Goal: Task Accomplishment & Management: Manage account settings

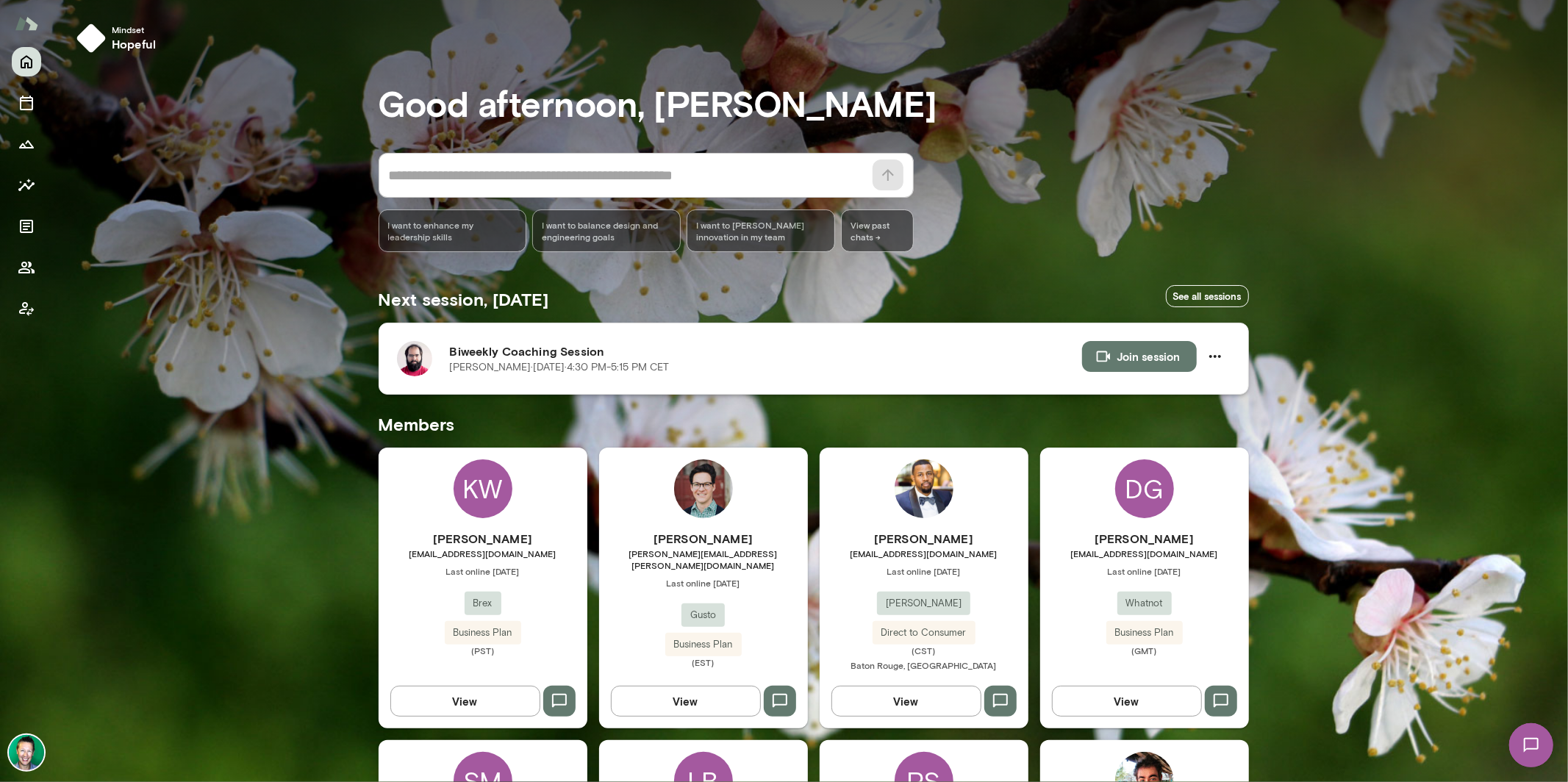
click at [463, 357] on h6 "Biweekly Coaching Session" at bounding box center [765, 351] width 632 height 17
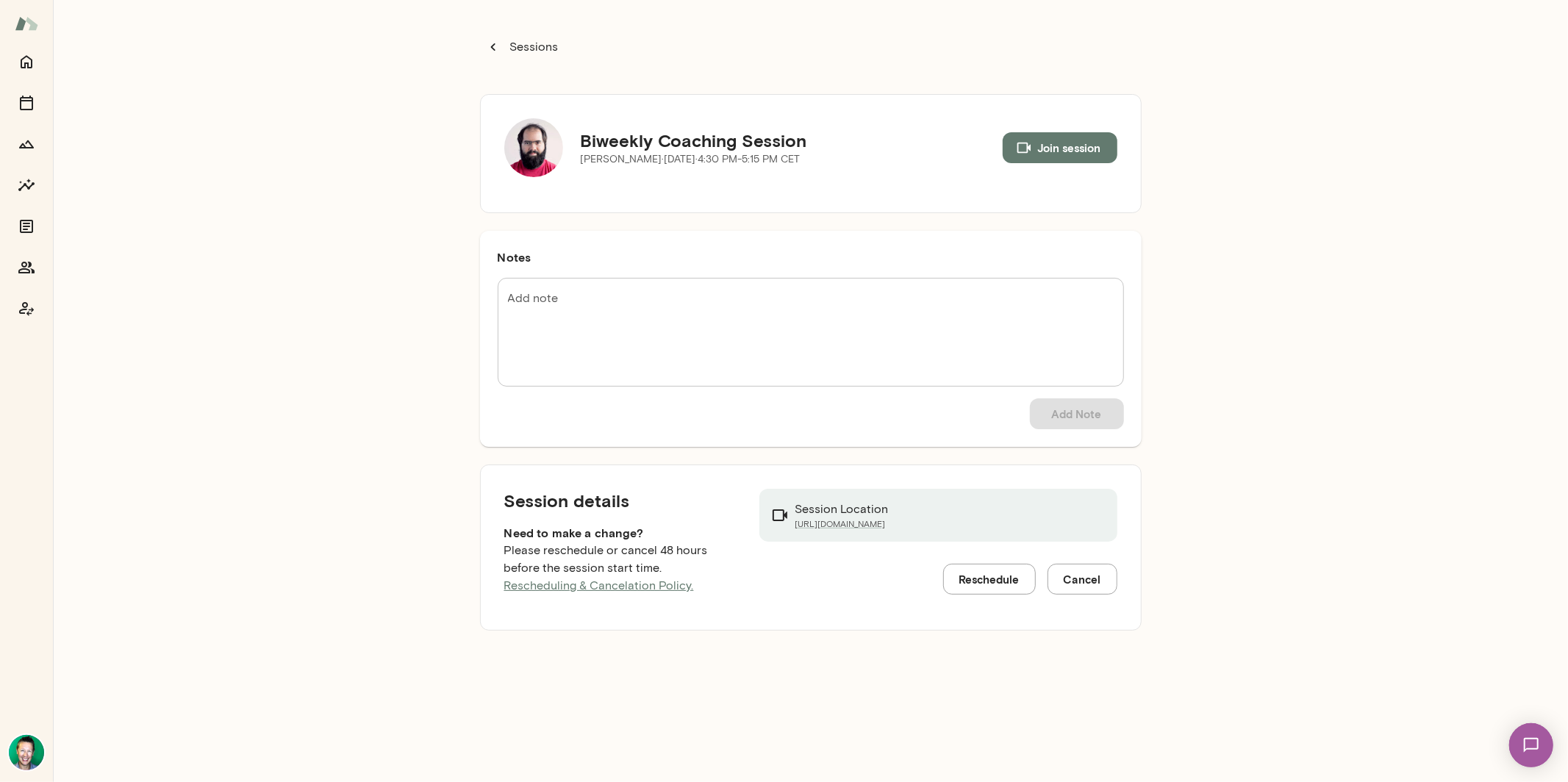
click at [533, 147] on img at bounding box center [533, 147] width 59 height 59
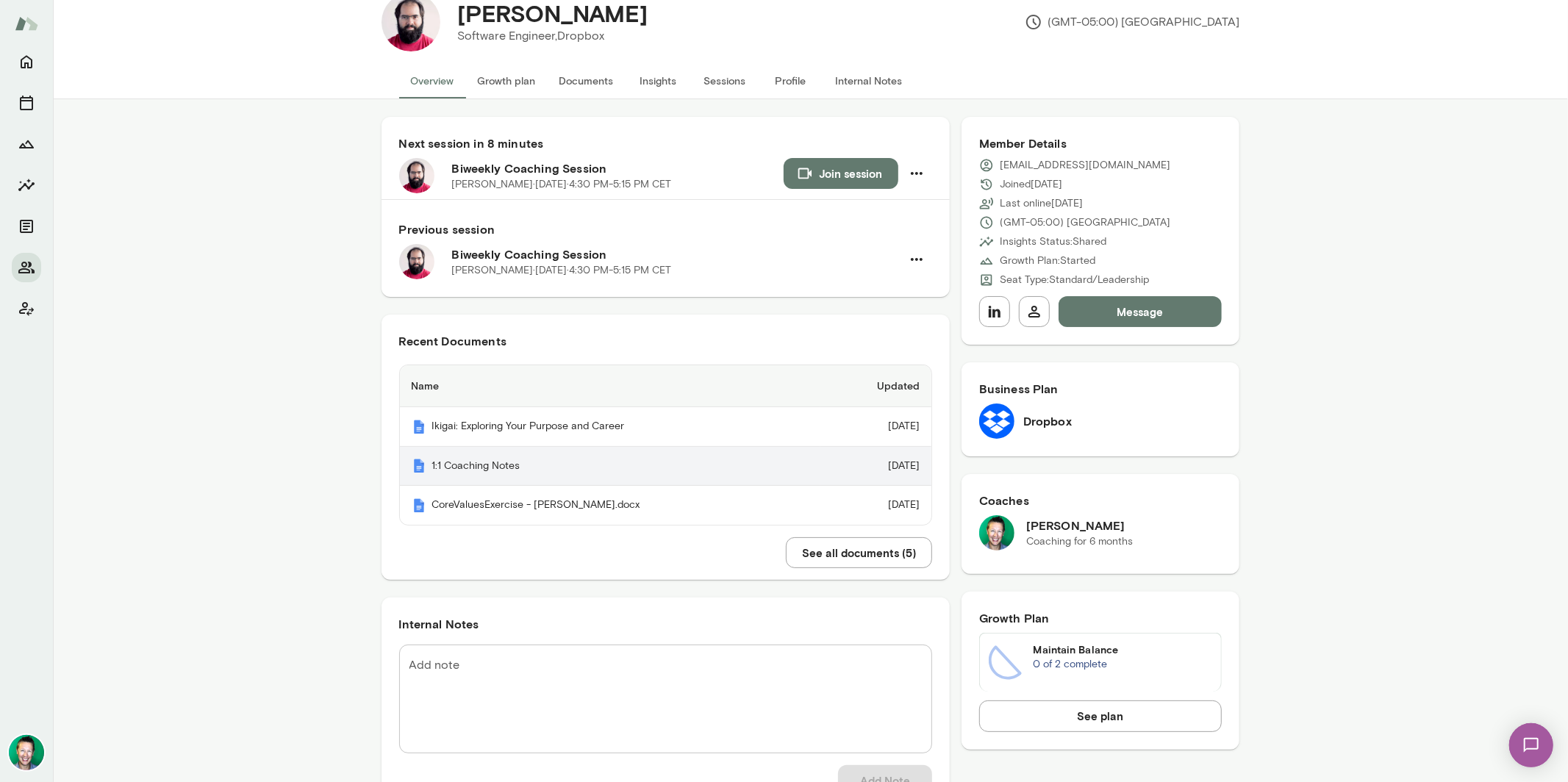
scroll to position [23, 0]
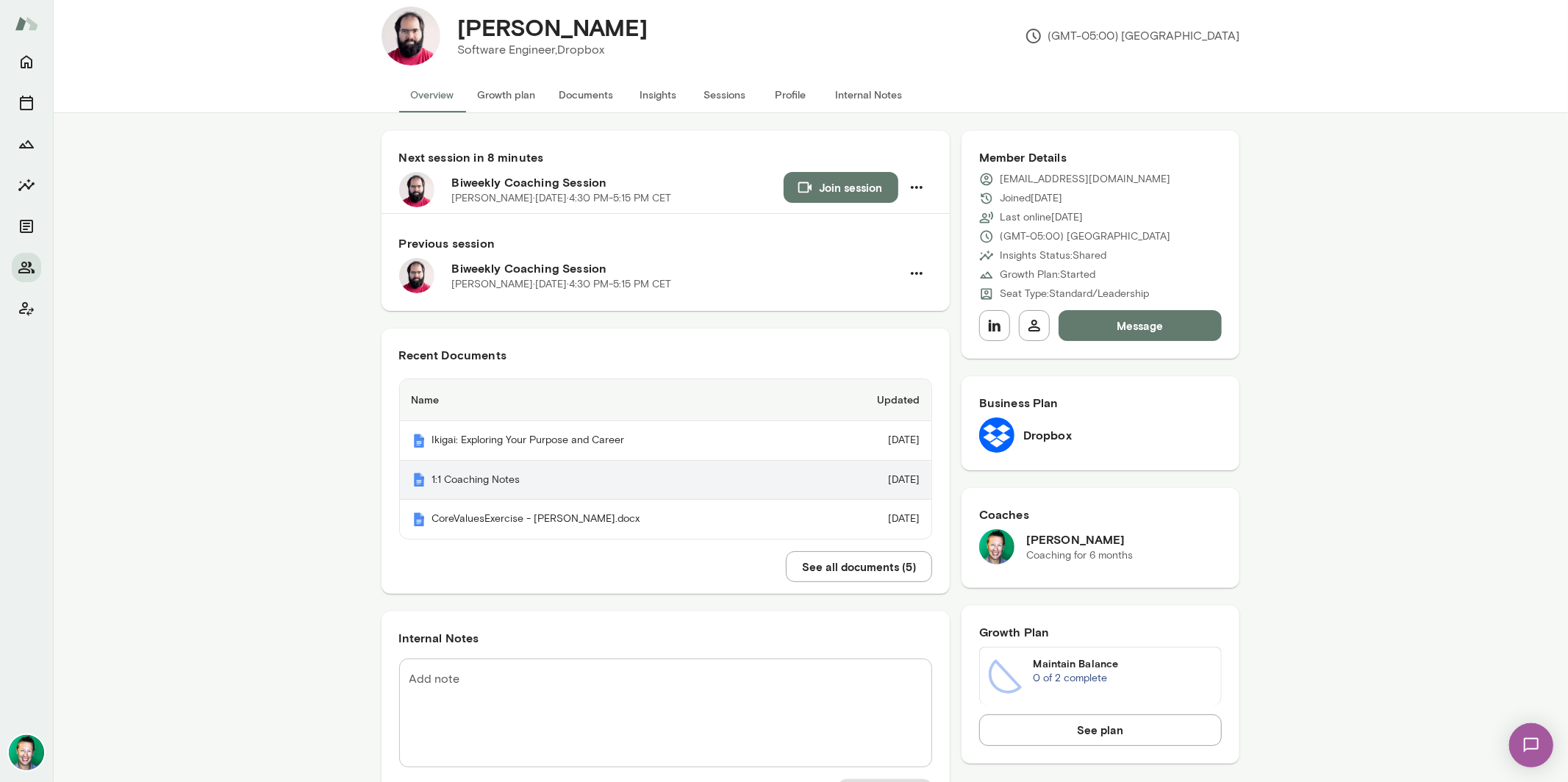
click at [551, 488] on th "1:1 Coaching Notes" at bounding box center [610, 481] width 422 height 40
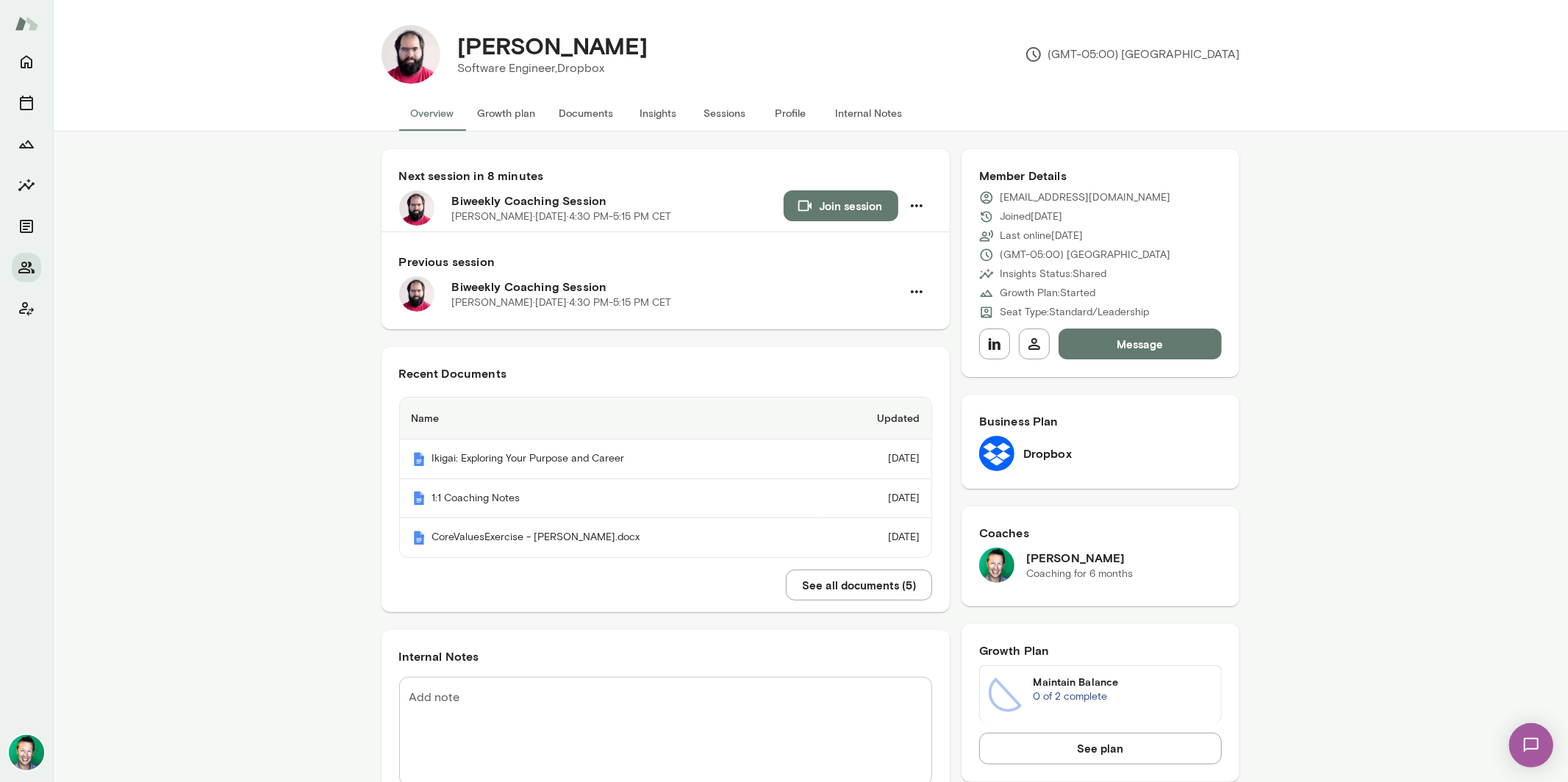
scroll to position [0, 0]
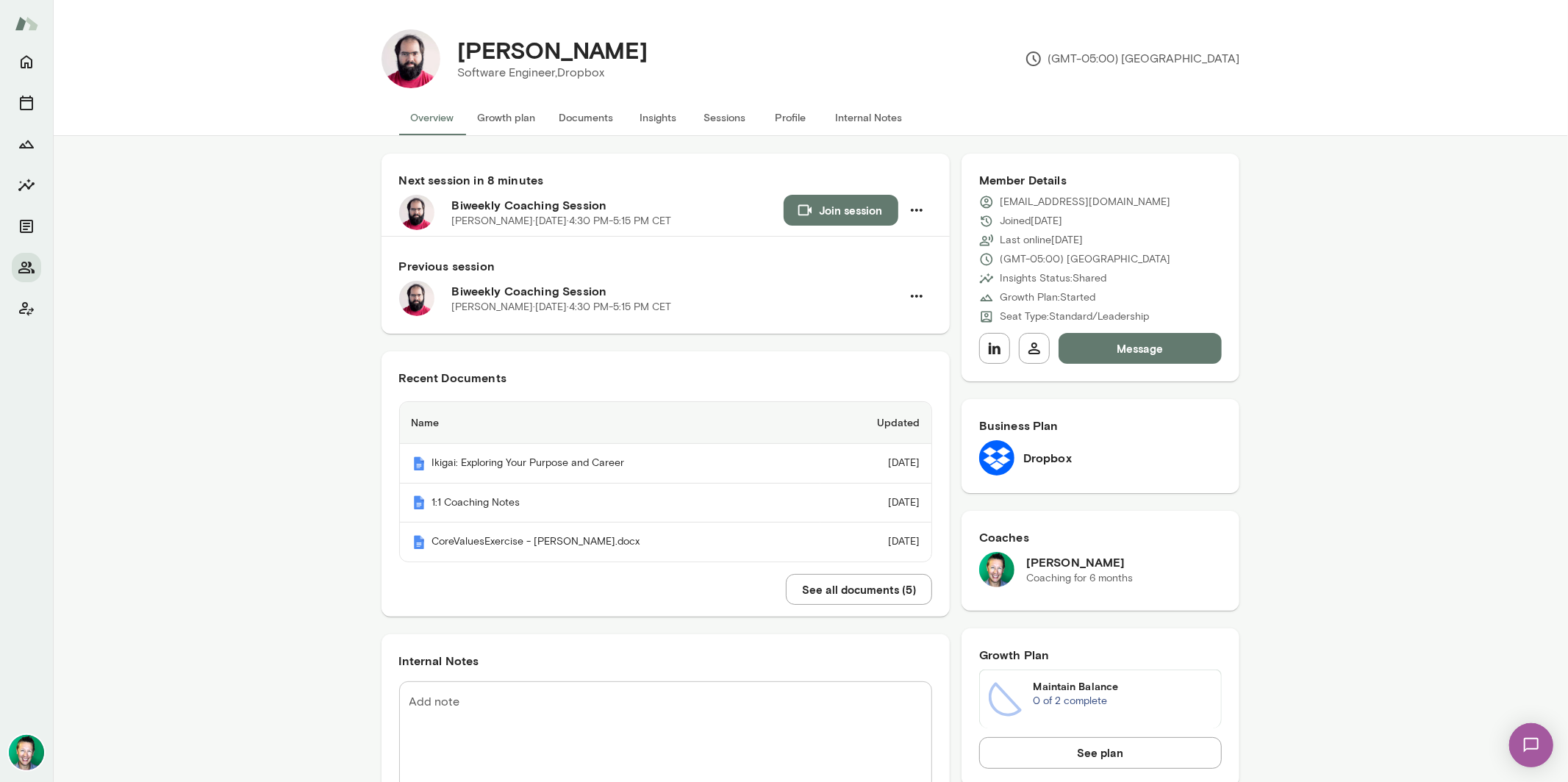
click at [483, 115] on button "Growth plan" at bounding box center [507, 118] width 82 height 36
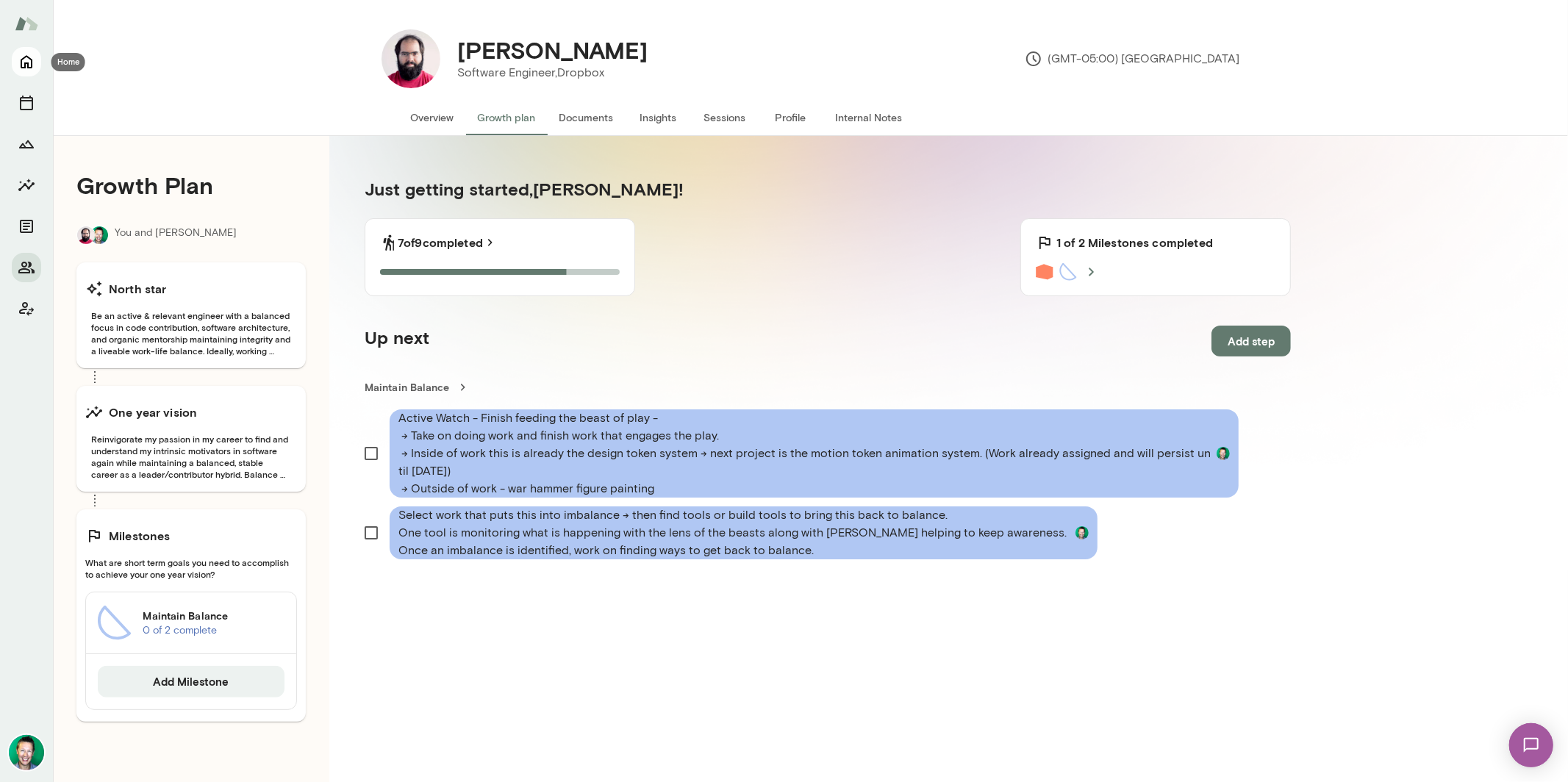
click at [33, 62] on icon "Home" at bounding box center [26, 61] width 17 height 17
